Goal: Information Seeking & Learning: Learn about a topic

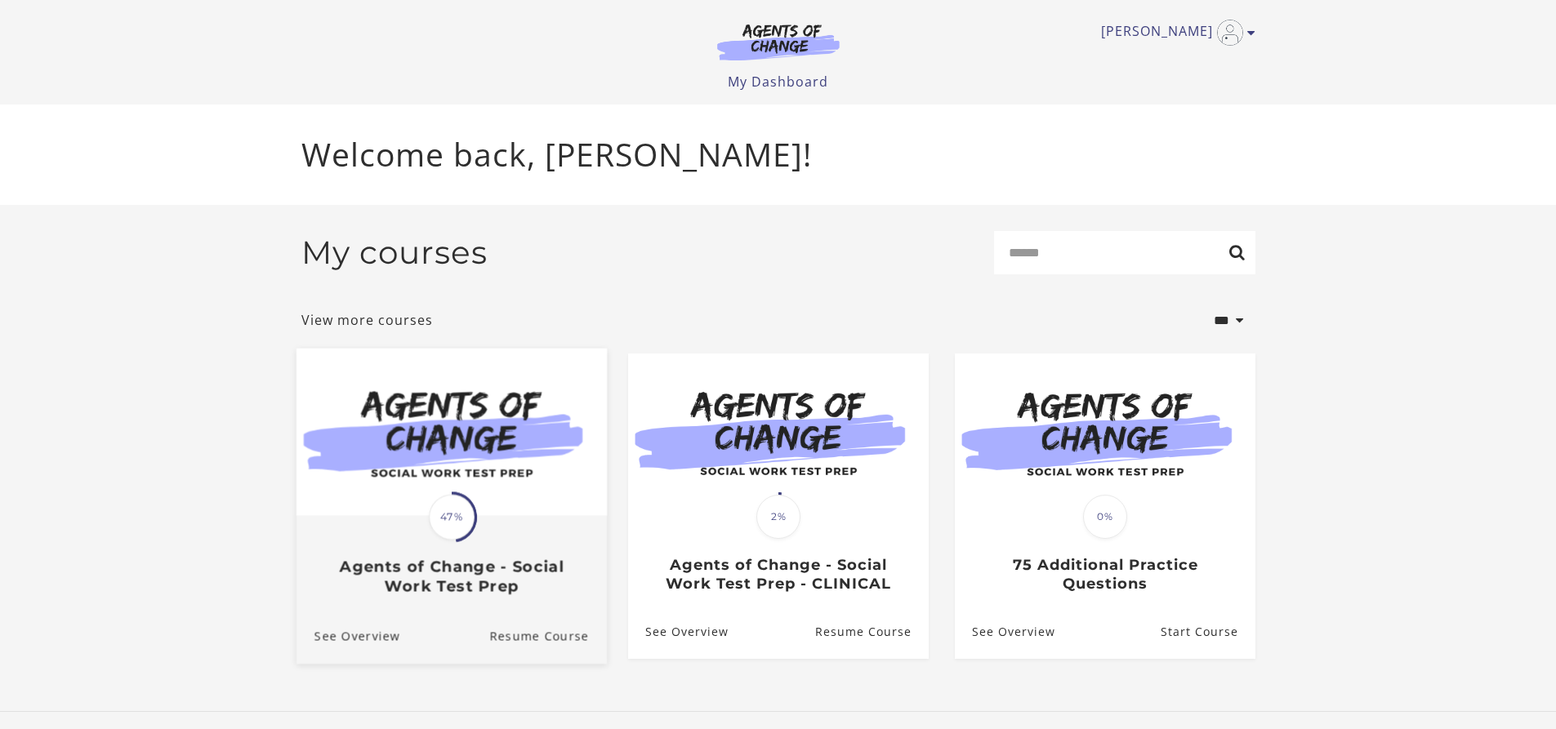
click at [356, 463] on img at bounding box center [451, 431] width 310 height 167
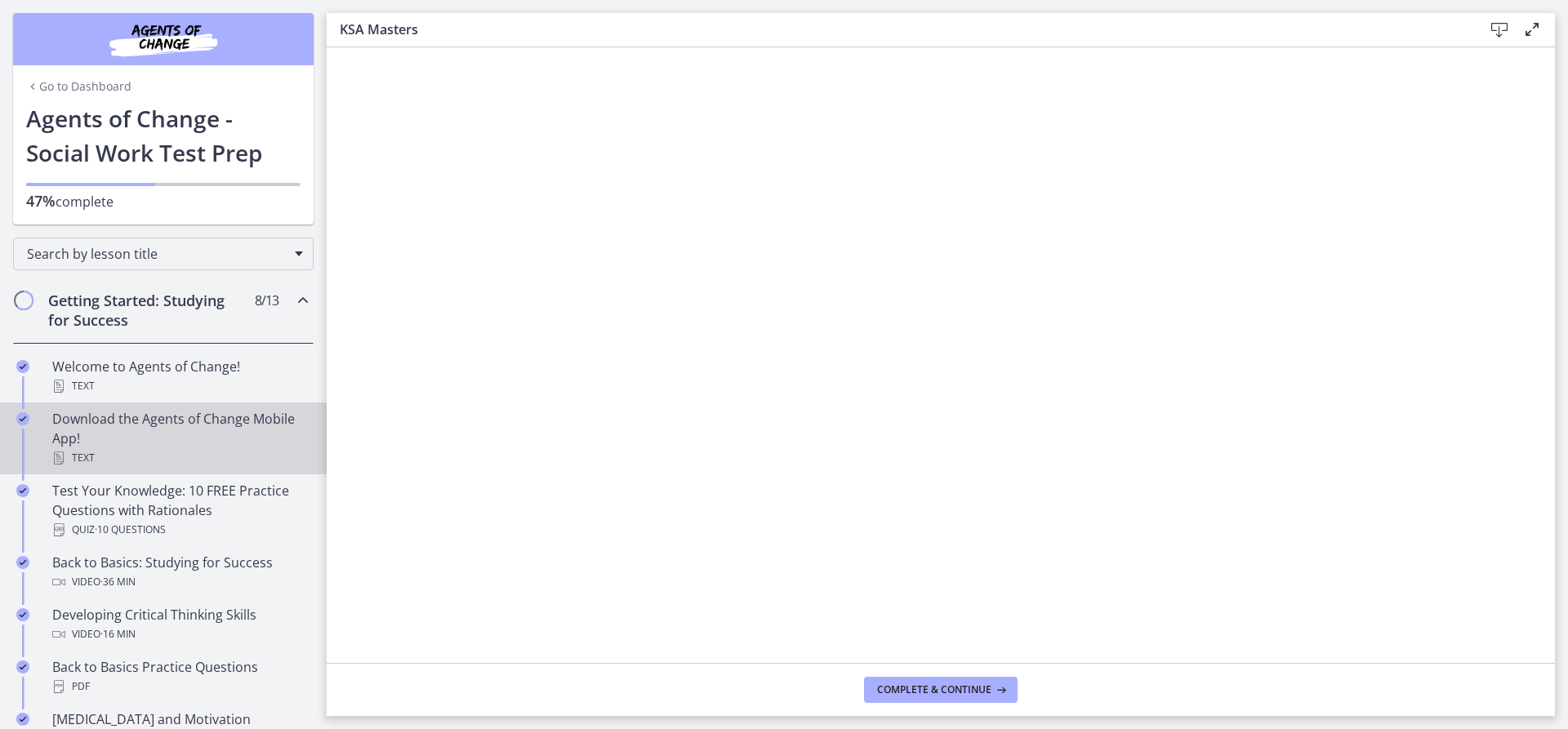
scroll to position [327, 0]
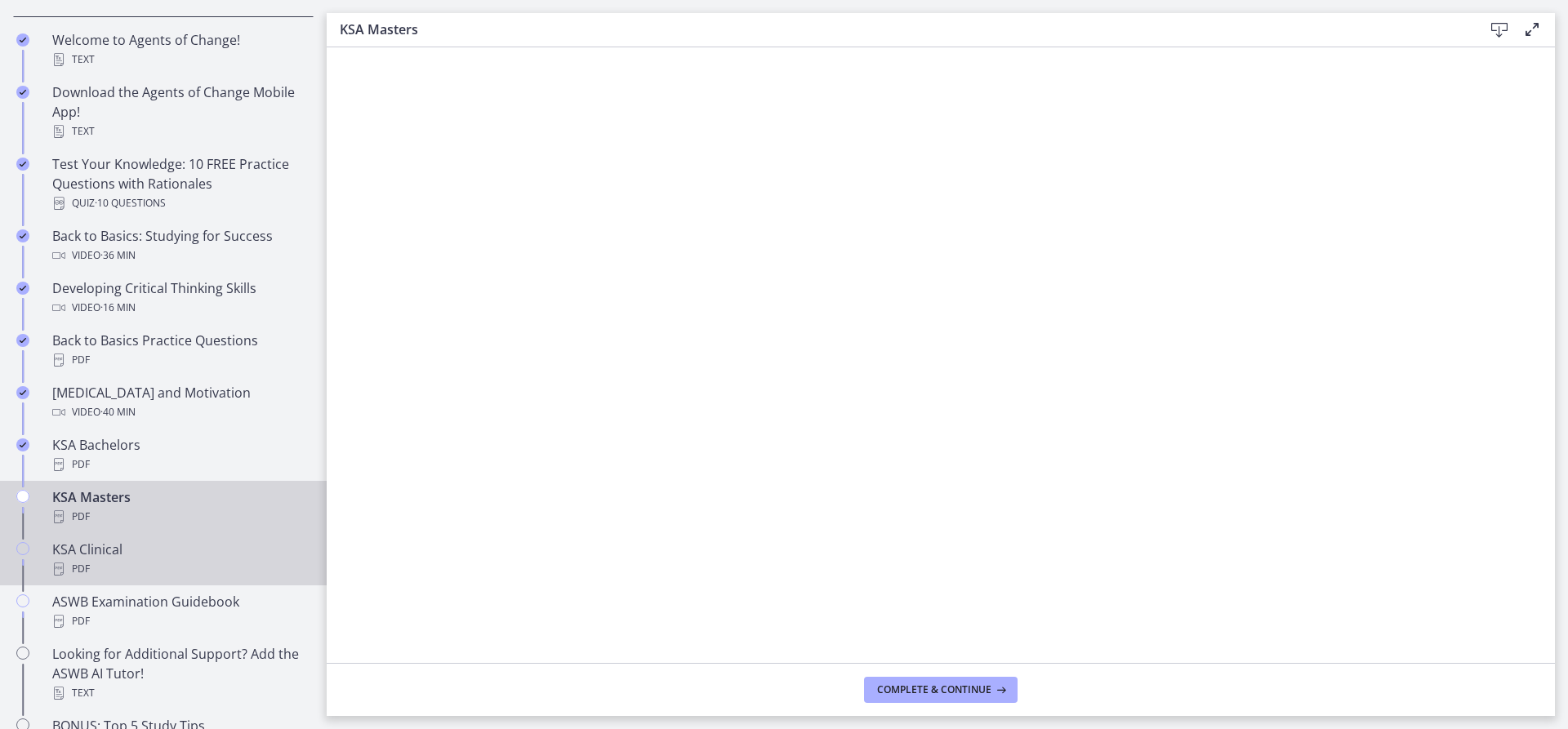
click at [79, 559] on div "KSA Clinical PDF" at bounding box center [179, 559] width 255 height 39
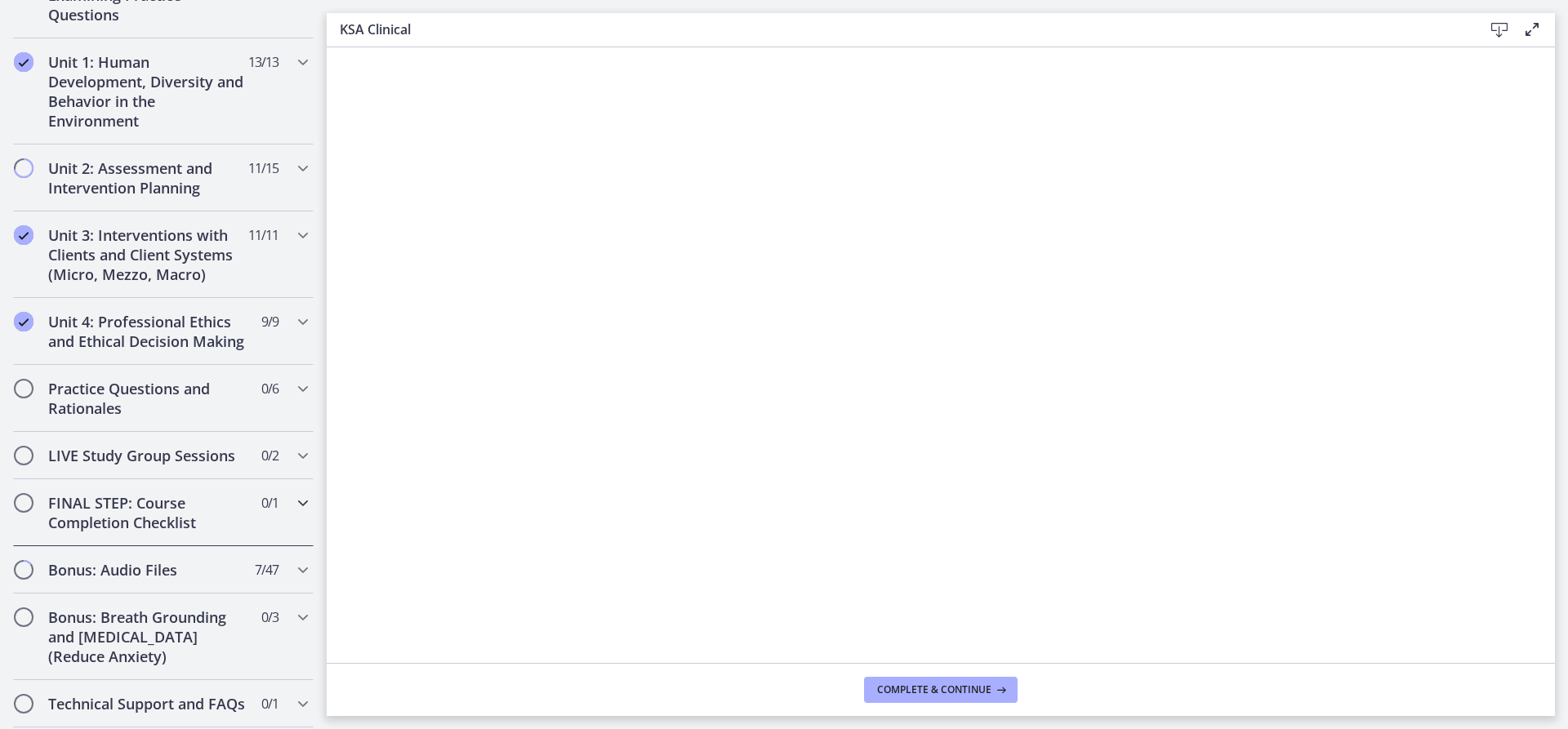
scroll to position [1225, 0]
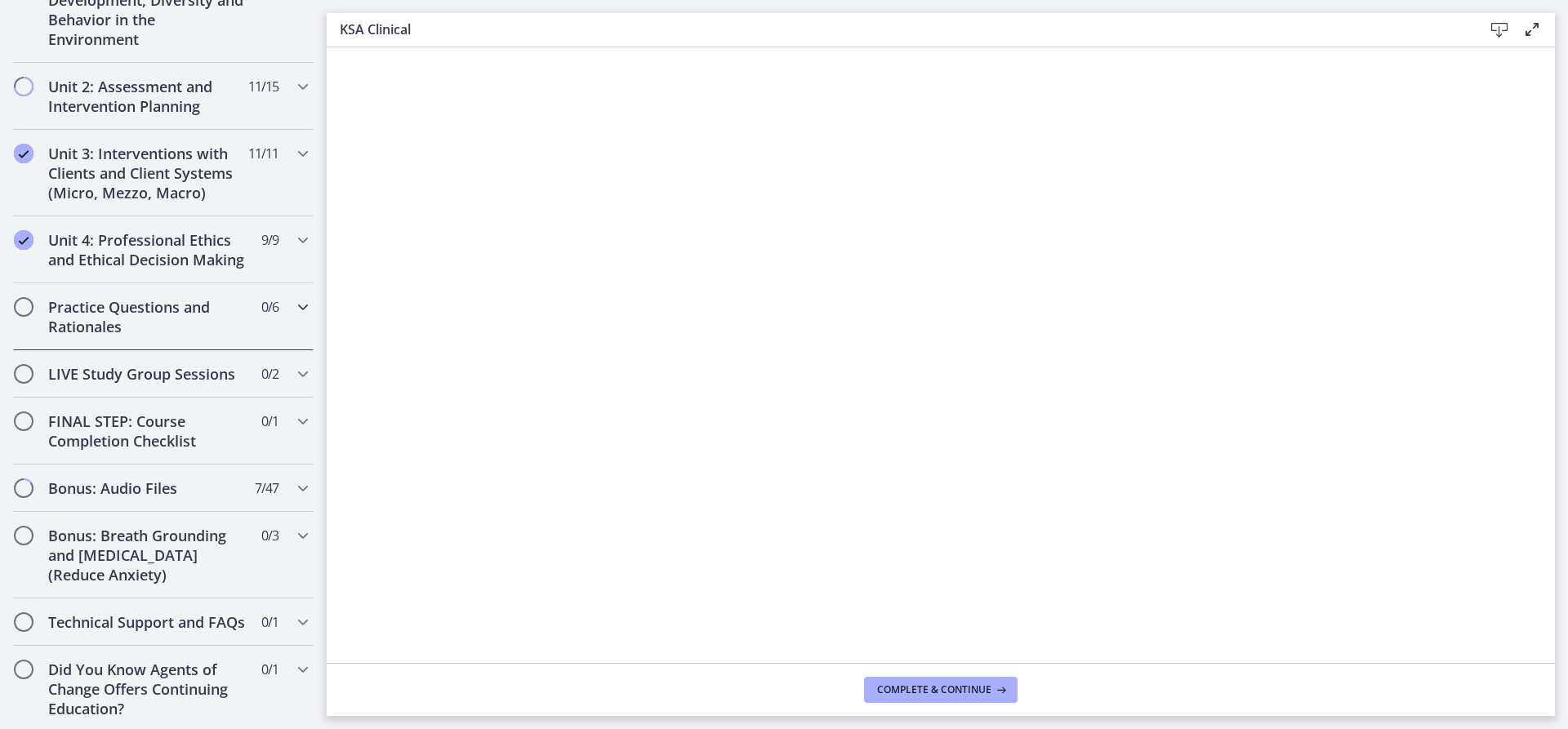
click at [164, 336] on h2 "Practice Questions and Rationales" at bounding box center [147, 316] width 199 height 39
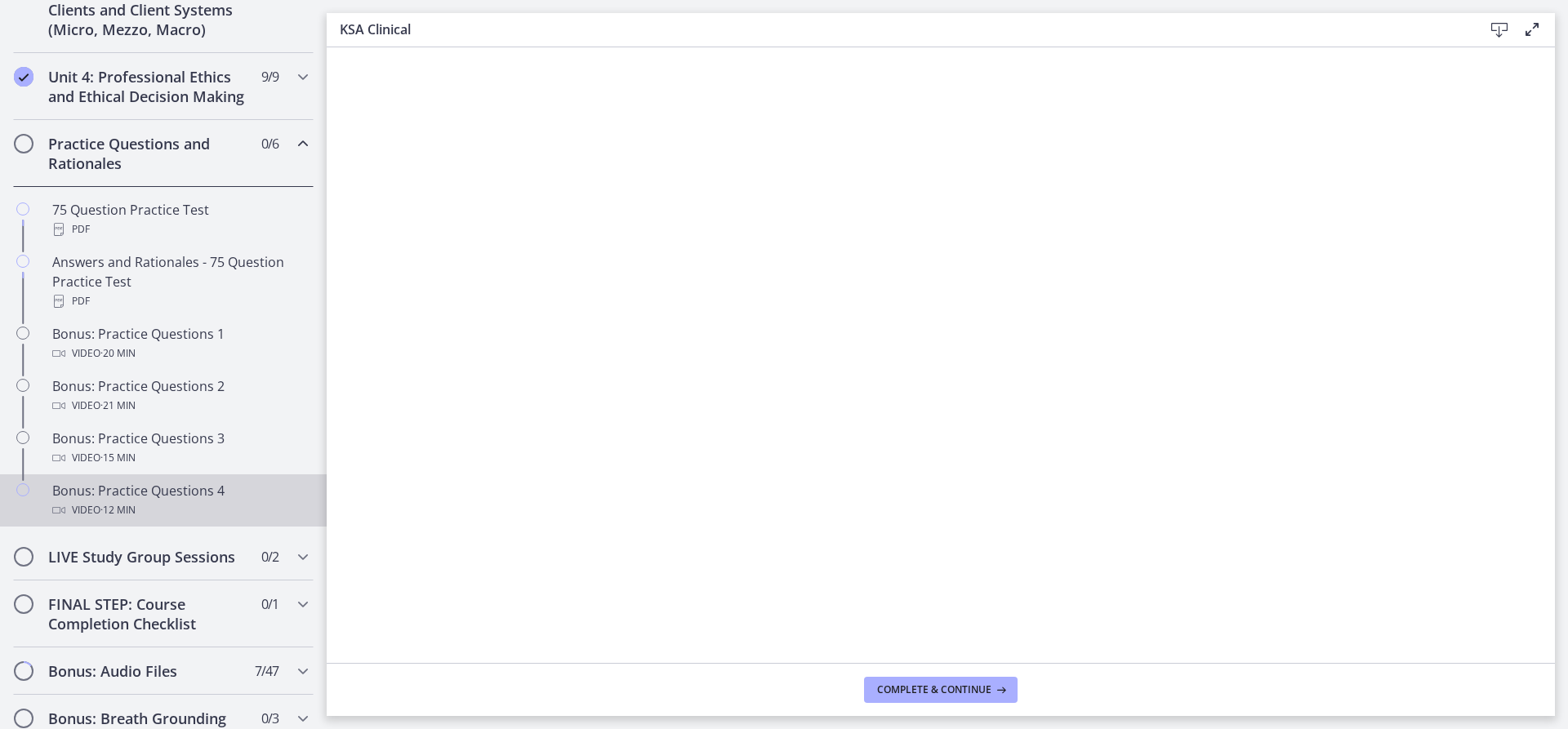
scroll to position [719, 0]
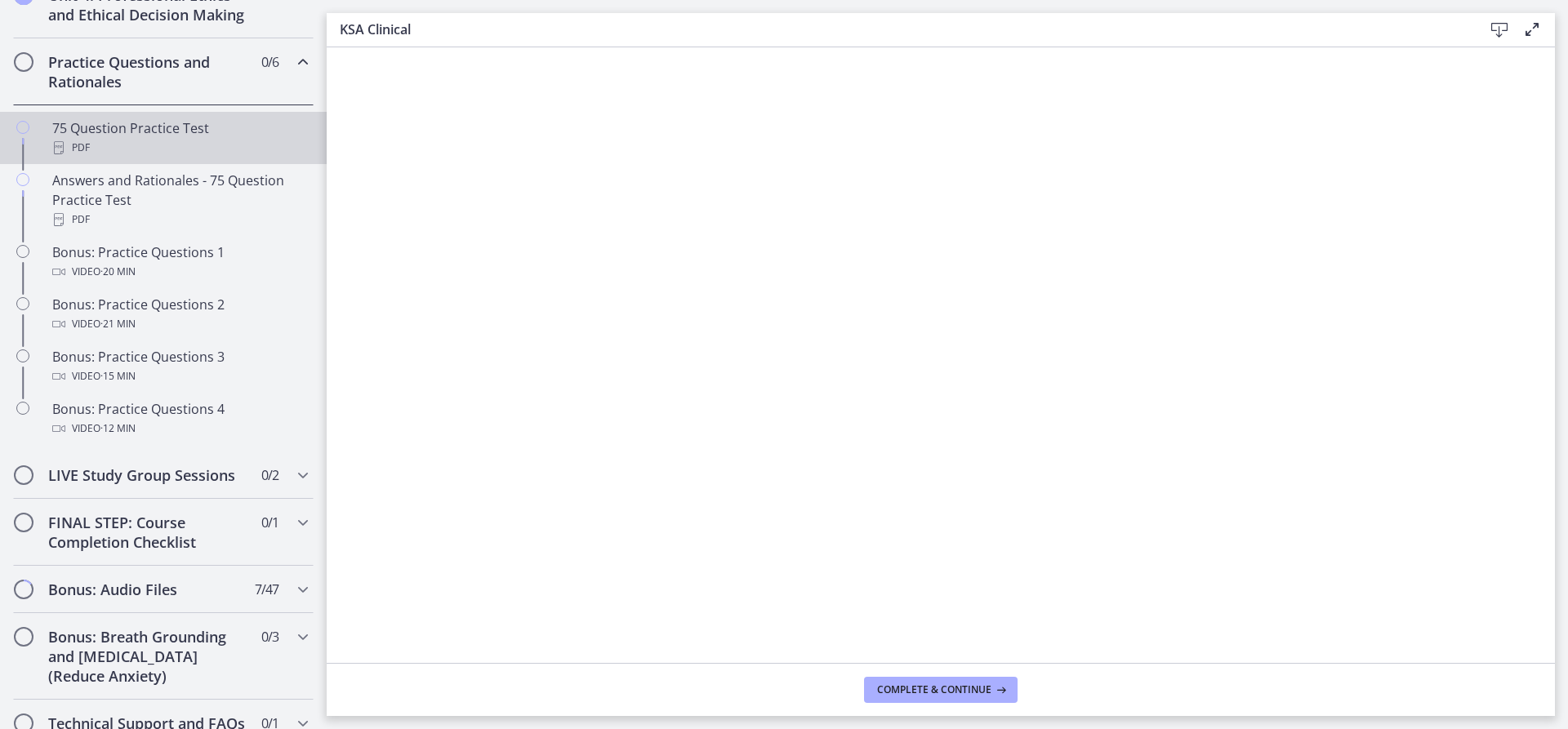
click at [111, 158] on div "PDF" at bounding box center [179, 148] width 255 height 20
